Goal: Task Accomplishment & Management: Manage account settings

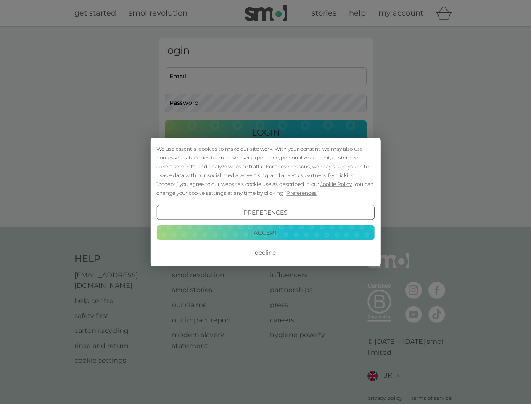
click at [336, 184] on span "Cookie Policy" at bounding box center [336, 184] width 32 height 6
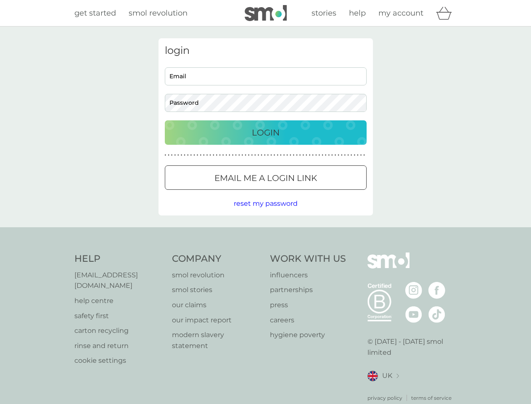
click at [301, 193] on div "login Email Password Login ● ● ● ● ● ● ● ● ● ● ● ● ● ● ● ● ● ● ● ● ● ● ● ● ● ● …" at bounding box center [266, 126] width 215 height 177
click at [265, 212] on div "login Email Password Login ● ● ● ● ● ● ● ● ● ● ● ● ● ● ● ● ● ● ● ● ● ● ● ● ● ● …" at bounding box center [266, 126] width 215 height 177
click at [265, 252] on div "Help [EMAIL_ADDRESS][DOMAIN_NAME] help centre safety first carton recycling rin…" at bounding box center [265, 326] width 383 height 149
click at [265, 232] on div "Help [EMAIL_ADDRESS][DOMAIN_NAME] help centre safety first carton recycling rin…" at bounding box center [265, 327] width 531 height 200
